Goal: Understand process/instructions: Learn how to perform a task or action

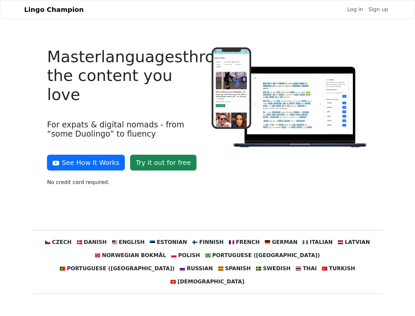
click at [208, 158] on div at bounding box center [290, 119] width 164 height 144
click at [83, 162] on button "See How It Works" at bounding box center [86, 162] width 78 height 16
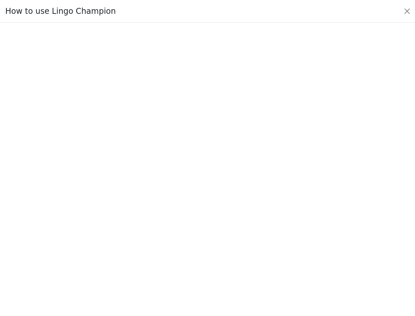
click at [71, 242] on div at bounding box center [207, 168] width 384 height 227
click at [102, 242] on div at bounding box center [207, 168] width 384 height 227
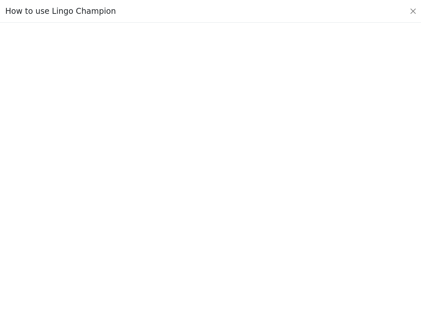
click at [135, 242] on div at bounding box center [210, 169] width 390 height 231
click at [171, 242] on div at bounding box center [210, 169] width 390 height 231
click at [207, 242] on div at bounding box center [210, 169] width 390 height 231
click at [240, 242] on div at bounding box center [210, 169] width 390 height 231
click at [274, 242] on div at bounding box center [210, 169] width 390 height 231
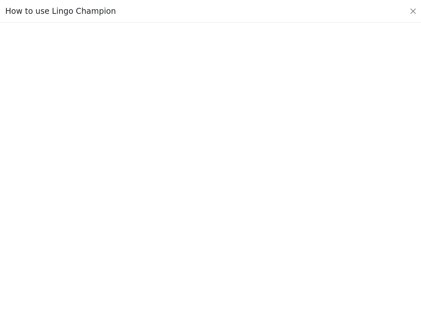
click at [308, 242] on div at bounding box center [210, 169] width 390 height 231
